Goal: Information Seeking & Learning: Learn about a topic

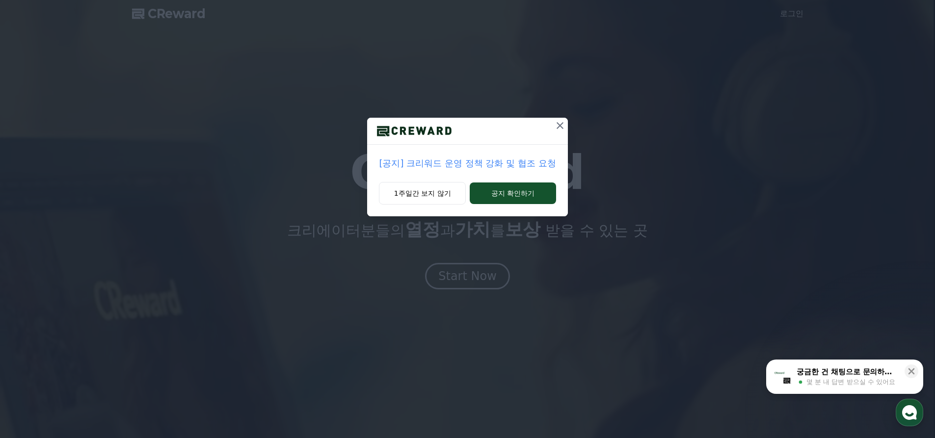
click at [484, 165] on p "[공지] 크리워드 운영 정책 강화 및 협조 요청" at bounding box center [467, 164] width 177 height 14
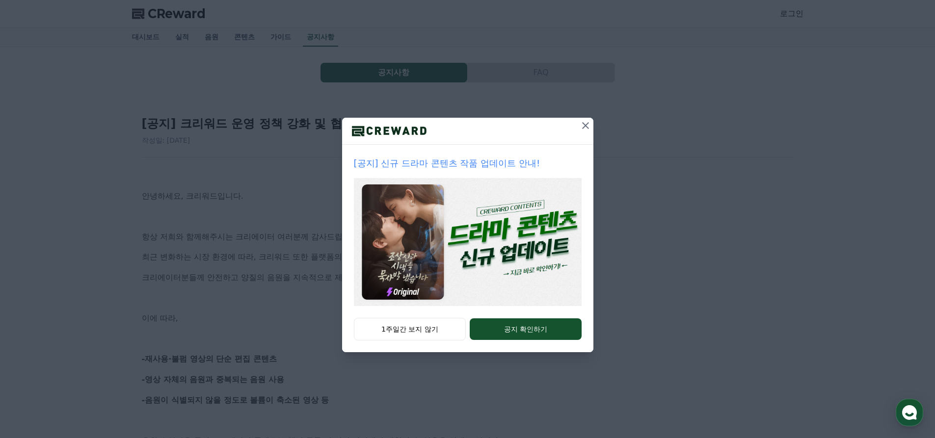
click at [578, 127] on button at bounding box center [586, 126] width 16 height 16
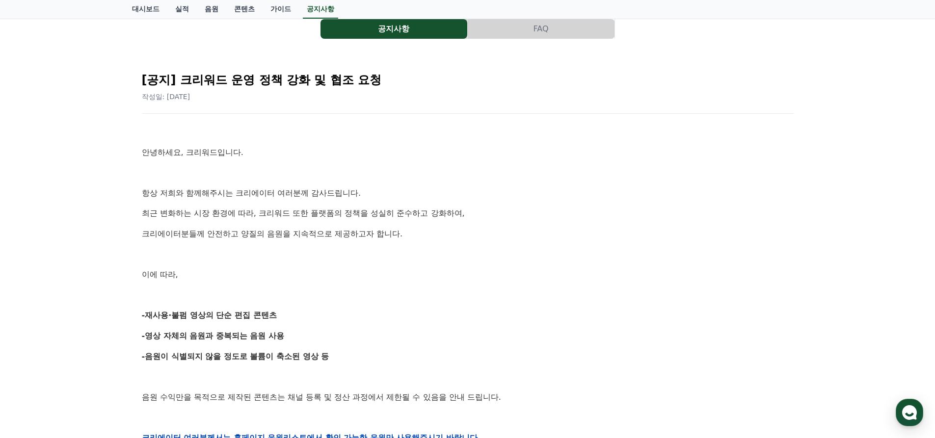
scroll to position [49, 0]
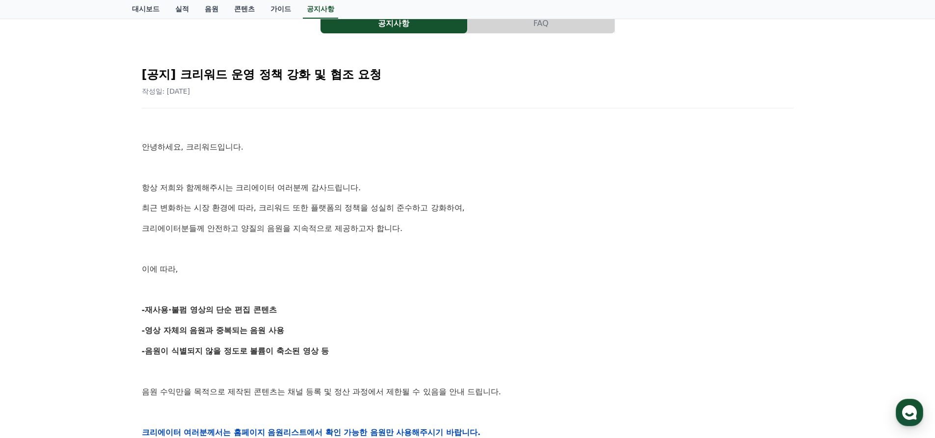
click at [261, 186] on p "항상 저희와 함께해주시는 크리에이터 여러분께 감사드립니다." at bounding box center [468, 188] width 652 height 13
click at [261, 187] on p "항상 저희와 함께해주시는 크리에이터 여러분께 감사드립니다." at bounding box center [468, 188] width 652 height 13
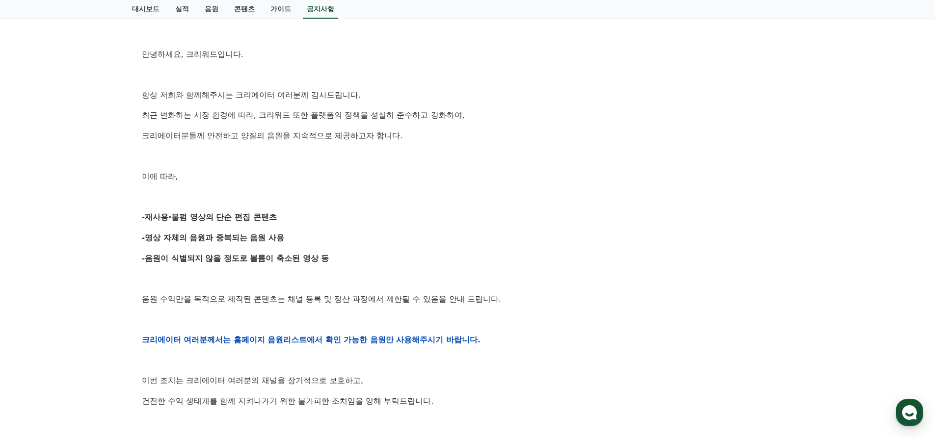
scroll to position [147, 0]
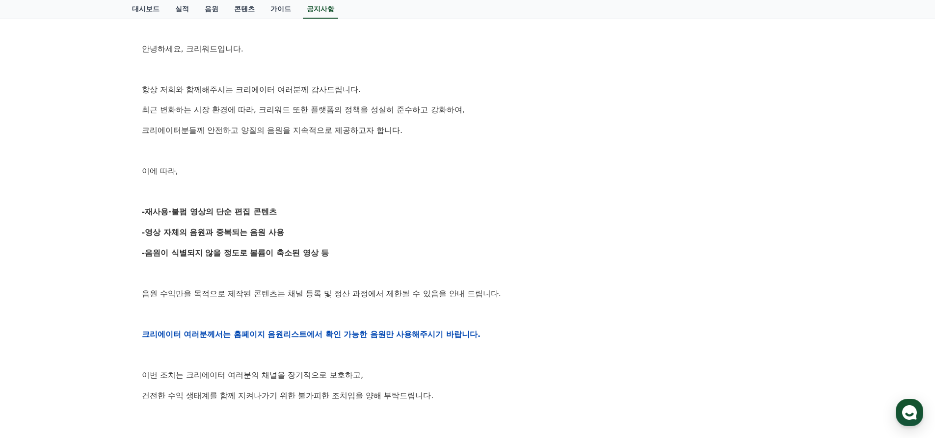
click at [244, 216] on strong "-재사용·불펌 영상의 단순 편집 콘텐츠" at bounding box center [209, 211] width 135 height 9
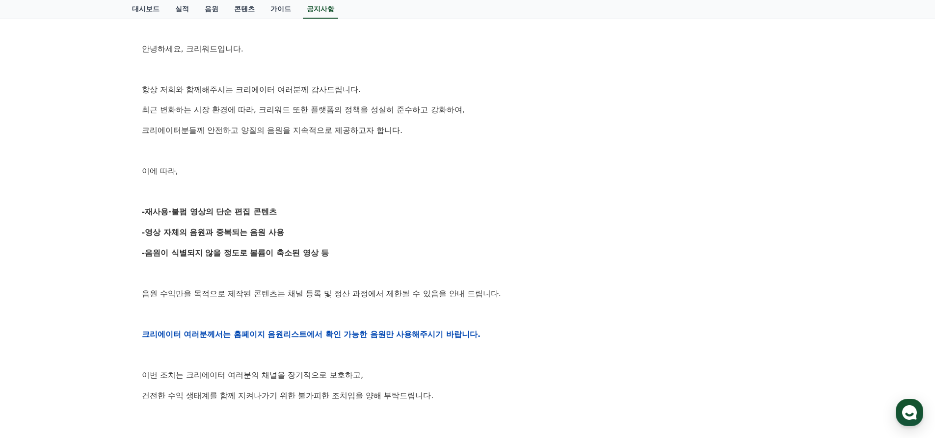
click at [244, 216] on strong "-재사용·불펌 영상의 단순 편집 콘텐츠" at bounding box center [209, 211] width 135 height 9
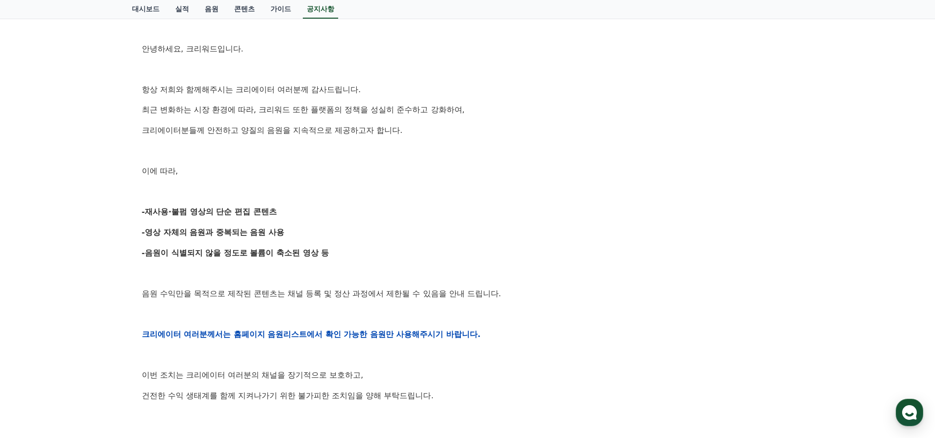
click at [244, 216] on strong "-재사용·불펌 영상의 단순 편집 콘텐츠" at bounding box center [209, 211] width 135 height 9
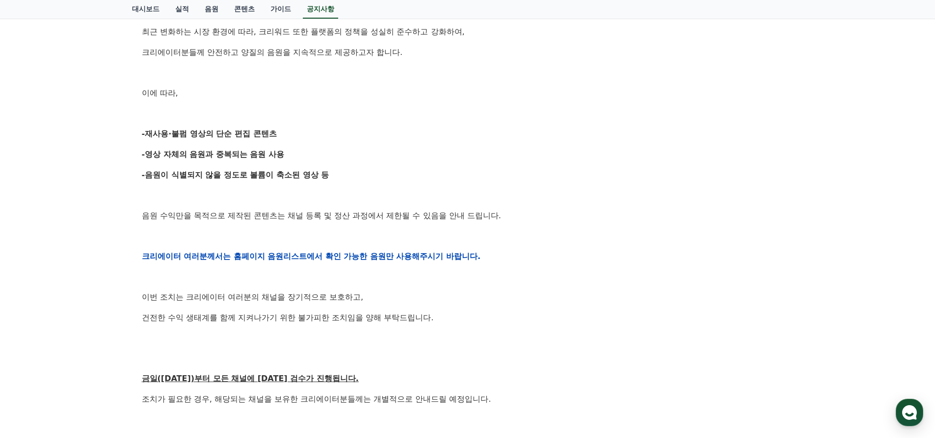
scroll to position [295, 0]
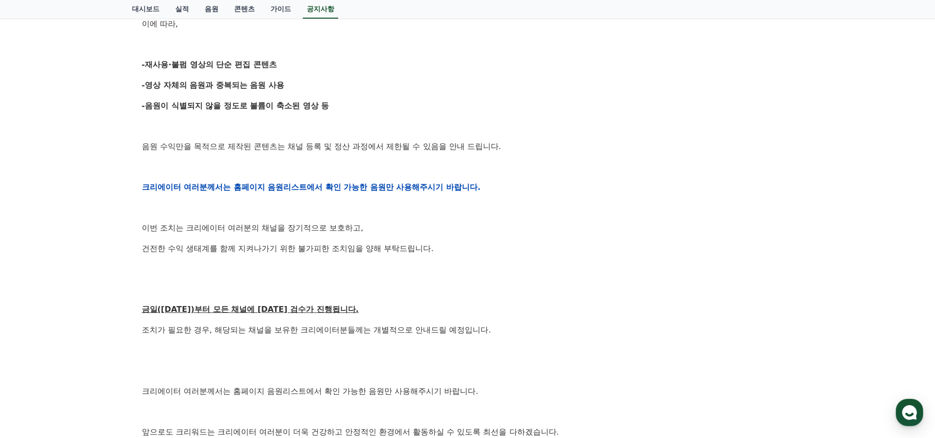
click at [244, 216] on div "안녕하세요, 크리워드입니다. 항상 저희와 함께해주시는 크리에이터 여러분께 감사드립니다. 최근 변화하는 시장 환경에 따라, 크리워드 또한 플랫폼…" at bounding box center [468, 187] width 652 height 625
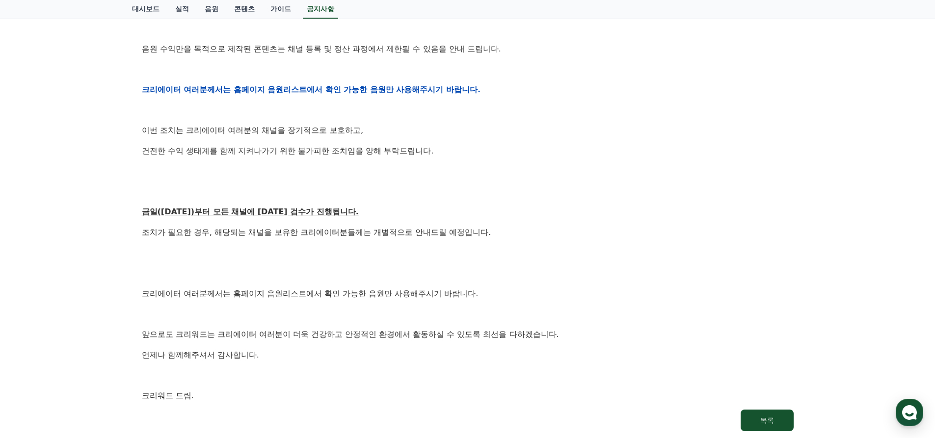
scroll to position [393, 0]
click at [244, 216] on u "금일([DATE])부터 모든 채널에 [DATE] 검수가 진행됩니다." at bounding box center [250, 211] width 217 height 9
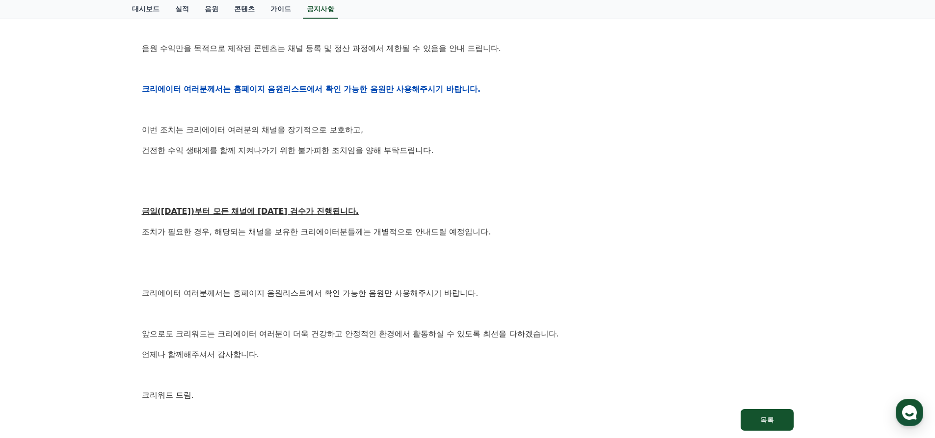
click at [244, 216] on u "금일([DATE])부터 모든 채널에 [DATE] 검수가 진행됩니다." at bounding box center [250, 211] width 217 height 9
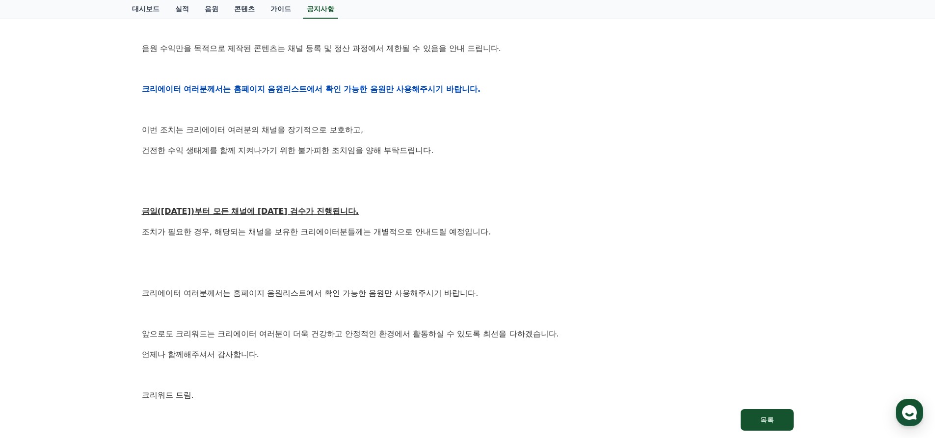
click at [244, 216] on u "금일(9월15일)부터 모든 채널에 대한 검수가 진행됩니다." at bounding box center [250, 211] width 217 height 9
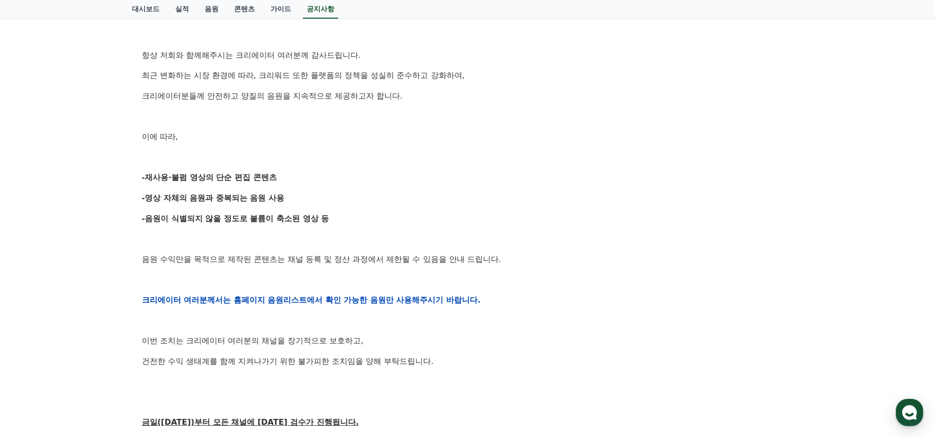
scroll to position [0, 0]
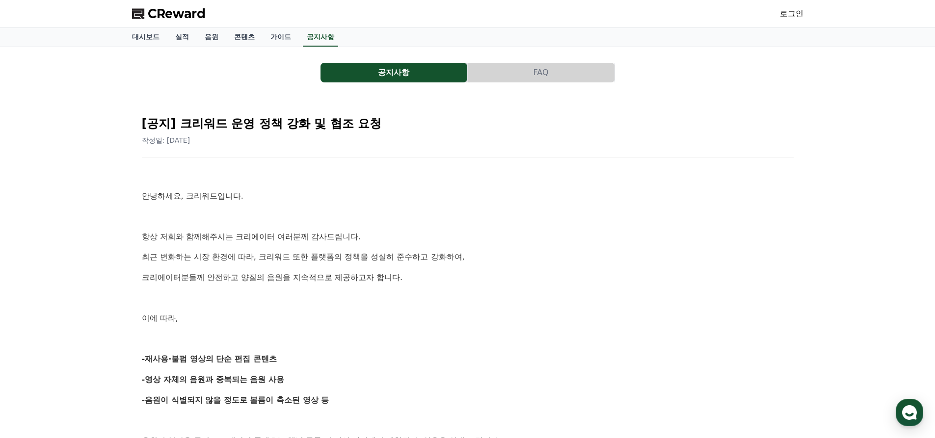
click at [401, 120] on h2 "[공지] 크리워드 운영 정책 강화 및 협조 요청" at bounding box center [468, 124] width 652 height 16
click at [459, 121] on h2 "[공지] 크리워드 운영 정책 강화 및 협조 요청" at bounding box center [468, 124] width 652 height 16
